Goal: Use online tool/utility: Utilize a website feature to perform a specific function

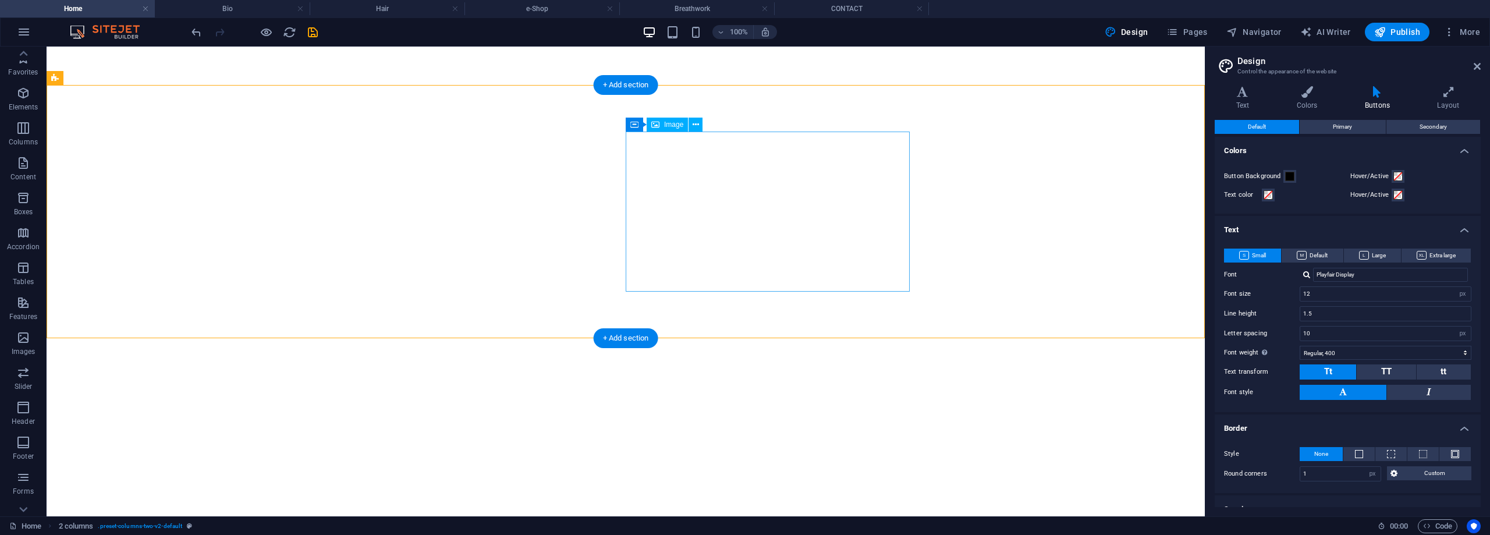
select select "px"
select select "400"
select select "px"
select select "rem"
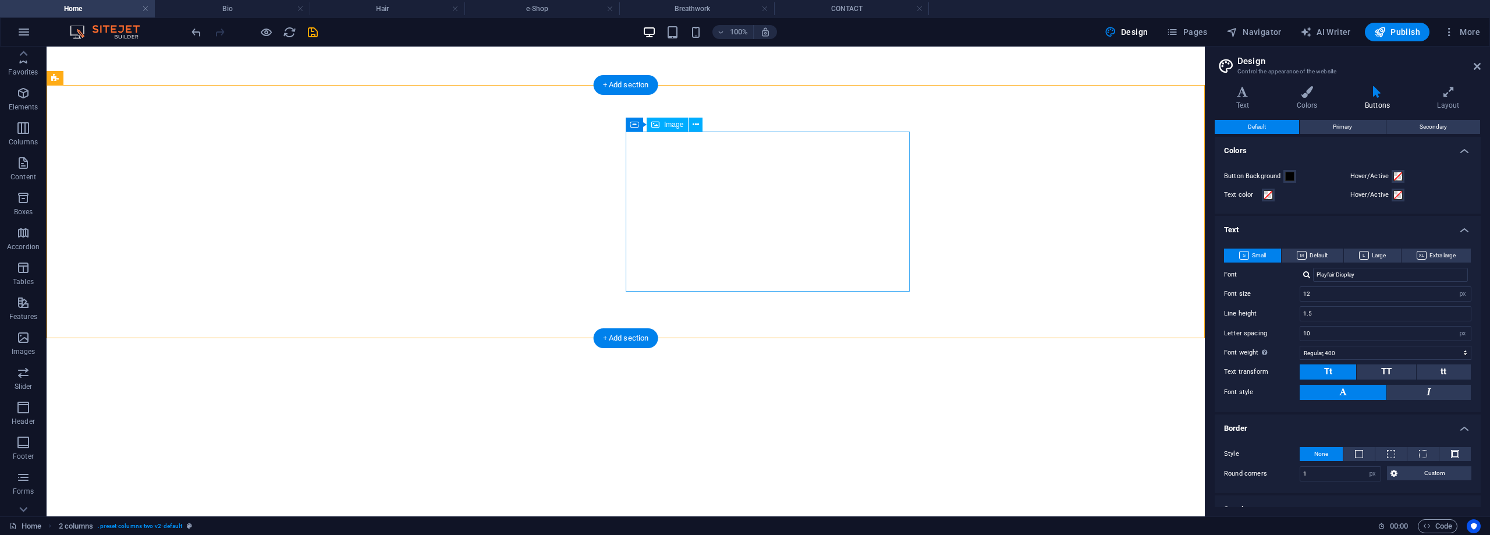
select select "rem"
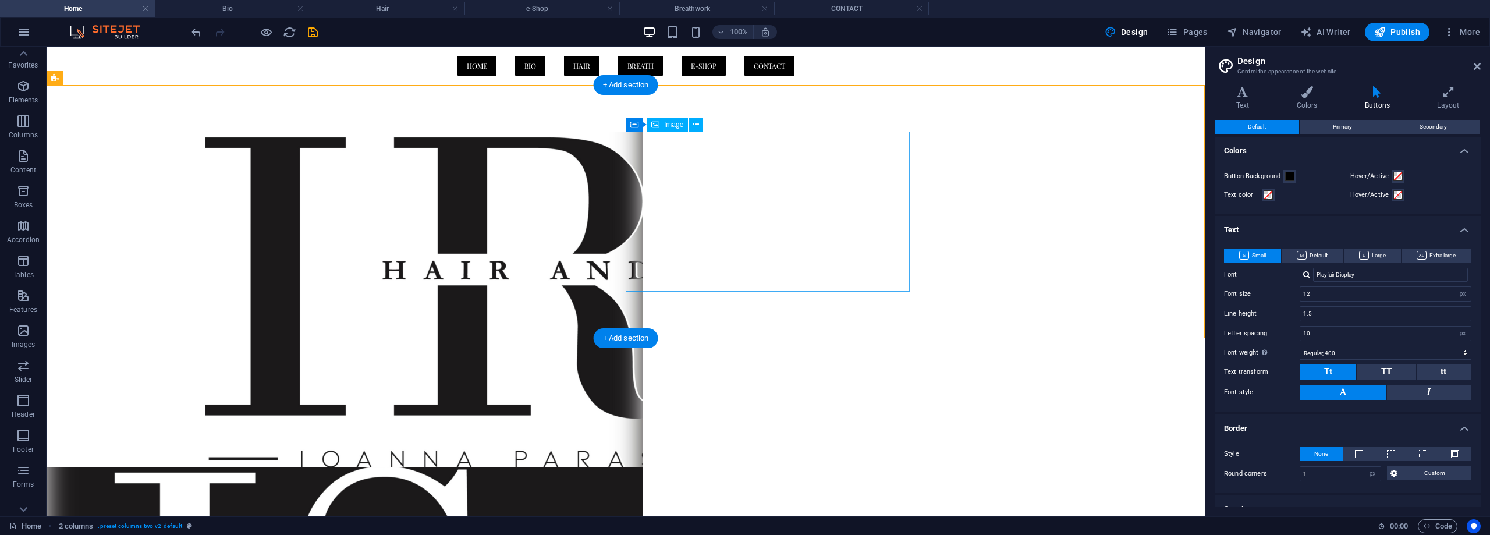
click at [668, 126] on span "Image" at bounding box center [673, 124] width 19 height 7
click at [673, 122] on span "Image" at bounding box center [673, 124] width 19 height 7
click at [695, 125] on icon at bounding box center [696, 125] width 6 height 12
